Goal: Task Accomplishment & Management: Complete application form

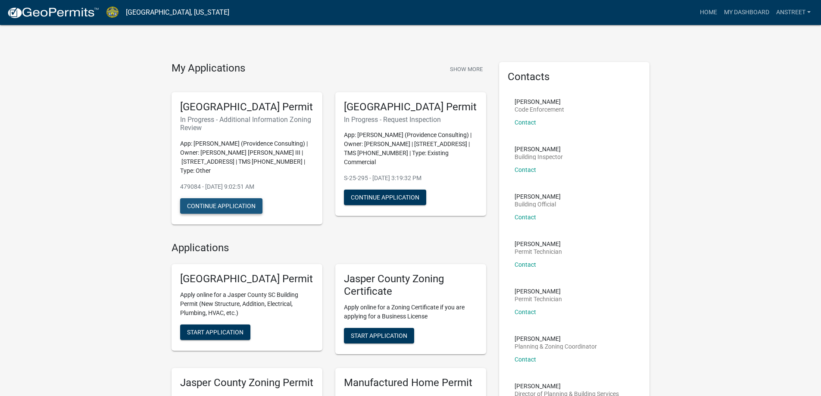
click at [223, 214] on button "Continue Application" at bounding box center [221, 206] width 82 height 16
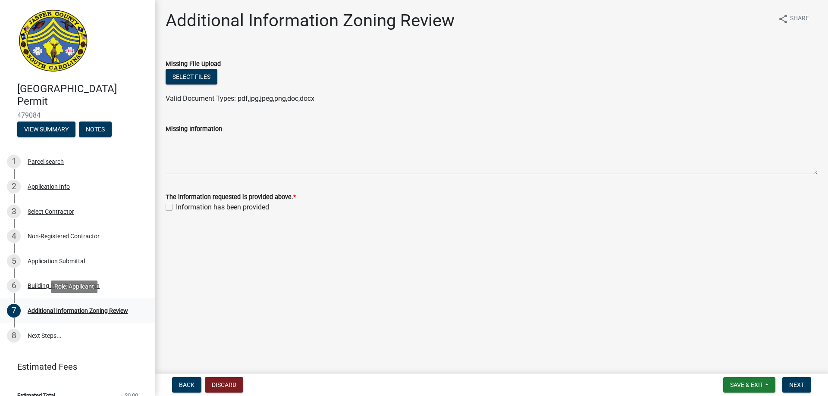
click at [97, 312] on div "Additional Information Zoning Review" at bounding box center [78, 311] width 100 height 6
click at [81, 286] on div "Building Permit Application" at bounding box center [64, 286] width 72 height 6
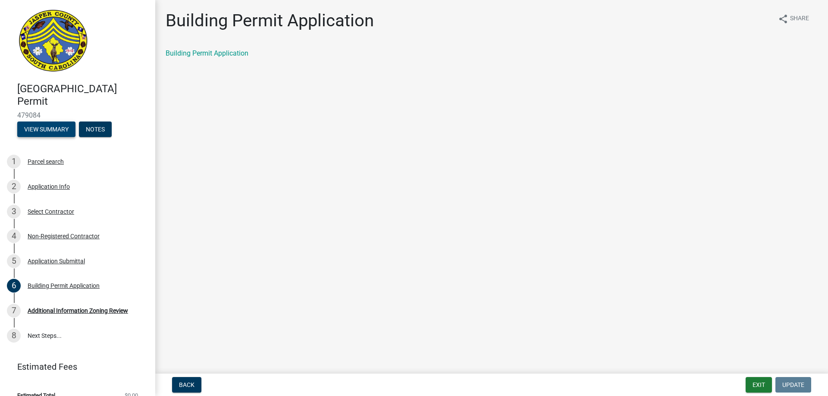
click at [55, 129] on button "View Summary" at bounding box center [46, 130] width 58 height 16
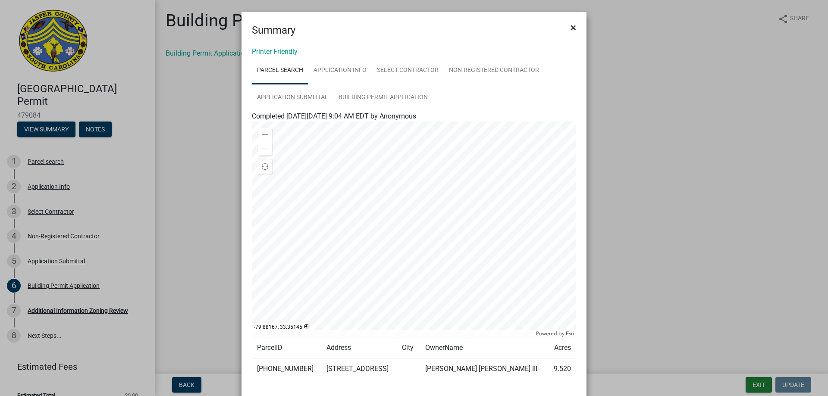
click at [570, 28] on span "×" at bounding box center [573, 28] width 6 height 12
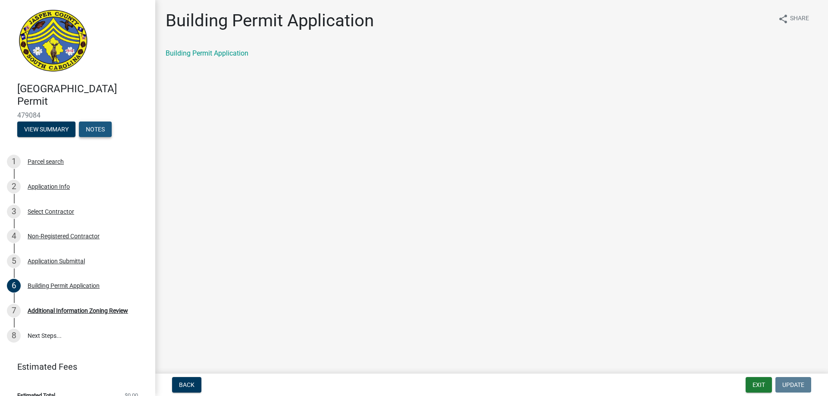
click at [96, 128] on button "Notes" at bounding box center [95, 130] width 33 height 16
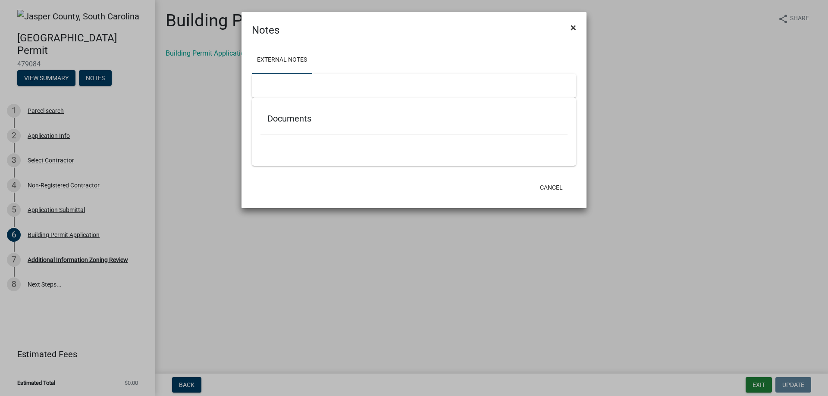
click at [574, 25] on span "×" at bounding box center [573, 28] width 6 height 12
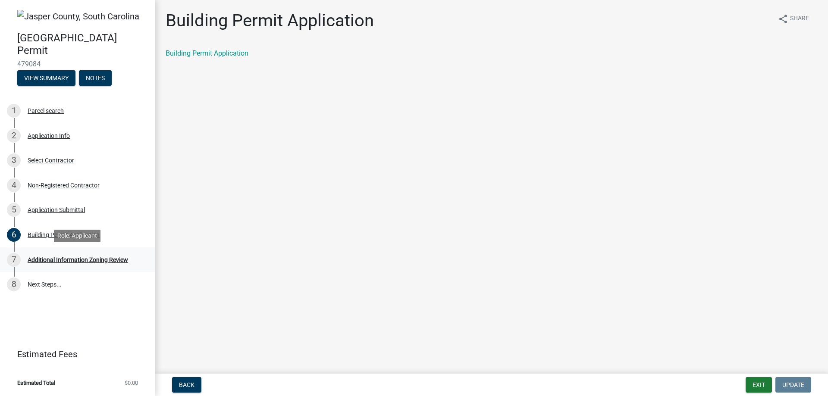
click at [70, 259] on div "Additional Information Zoning Review" at bounding box center [78, 260] width 100 height 6
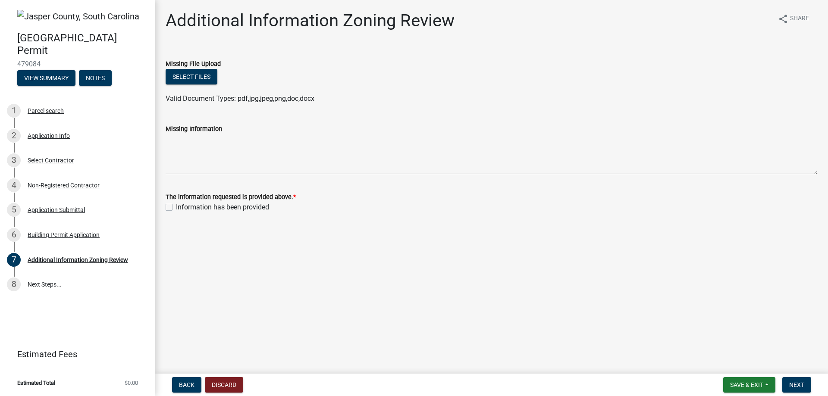
click at [176, 208] on label "Information has been provided" at bounding box center [222, 207] width 93 height 10
click at [176, 208] on input "Information has been provided" at bounding box center [179, 205] width 6 height 6
checkbox input "true"
click at [798, 384] on span "Next" at bounding box center [796, 384] width 15 height 7
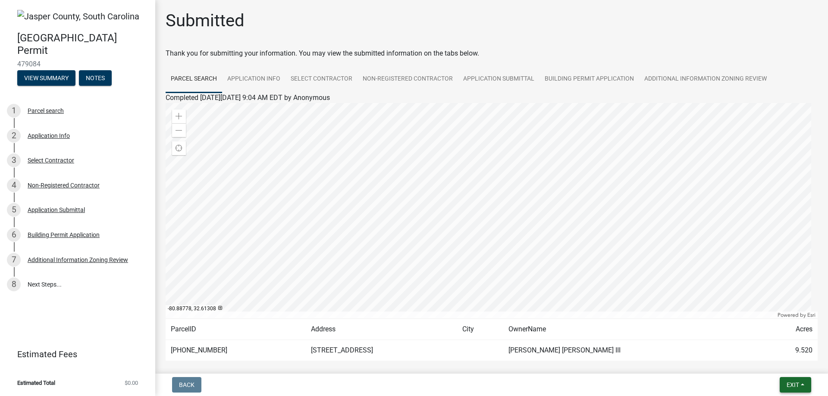
click at [784, 385] on button "Exit" at bounding box center [794, 385] width 31 height 16
click at [780, 360] on button "Save & Exit" at bounding box center [776, 362] width 69 height 21
